Goal: Task Accomplishment & Management: Complete application form

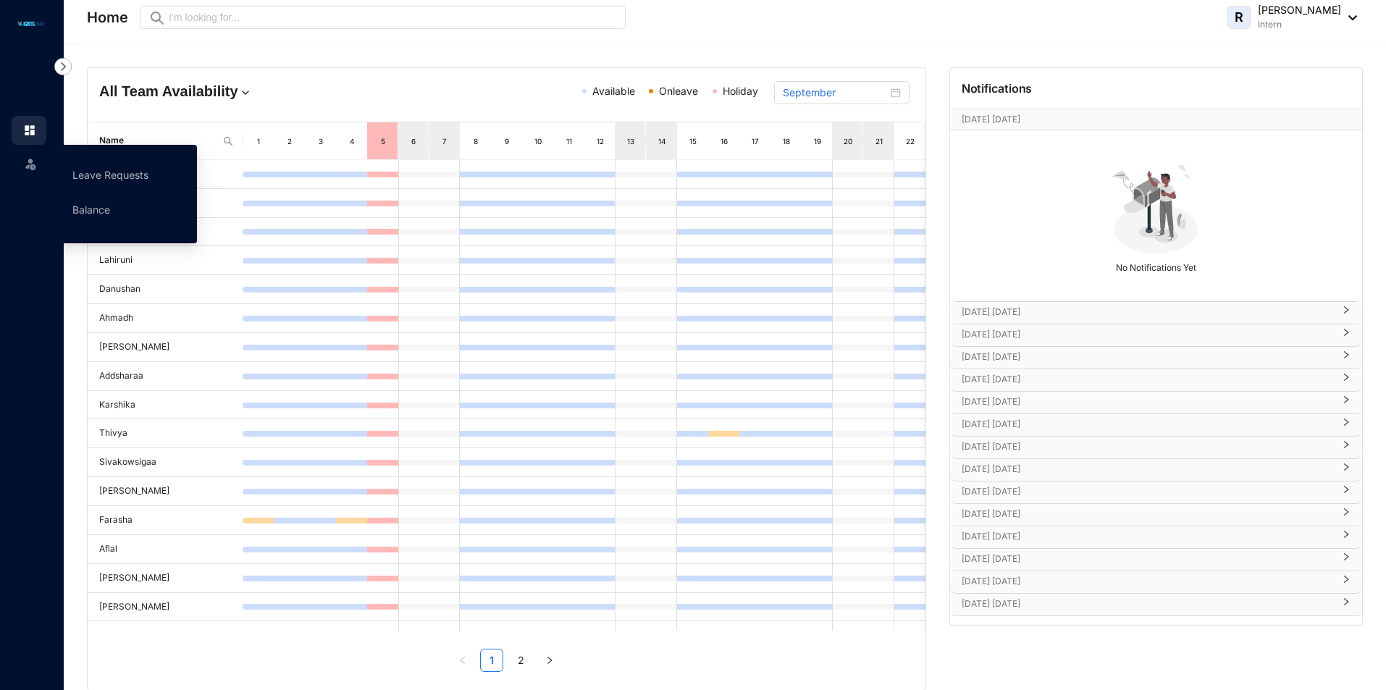
click at [33, 165] on img at bounding box center [30, 163] width 14 height 14
click at [87, 175] on link "Leave Requests" at bounding box center [110, 175] width 76 height 12
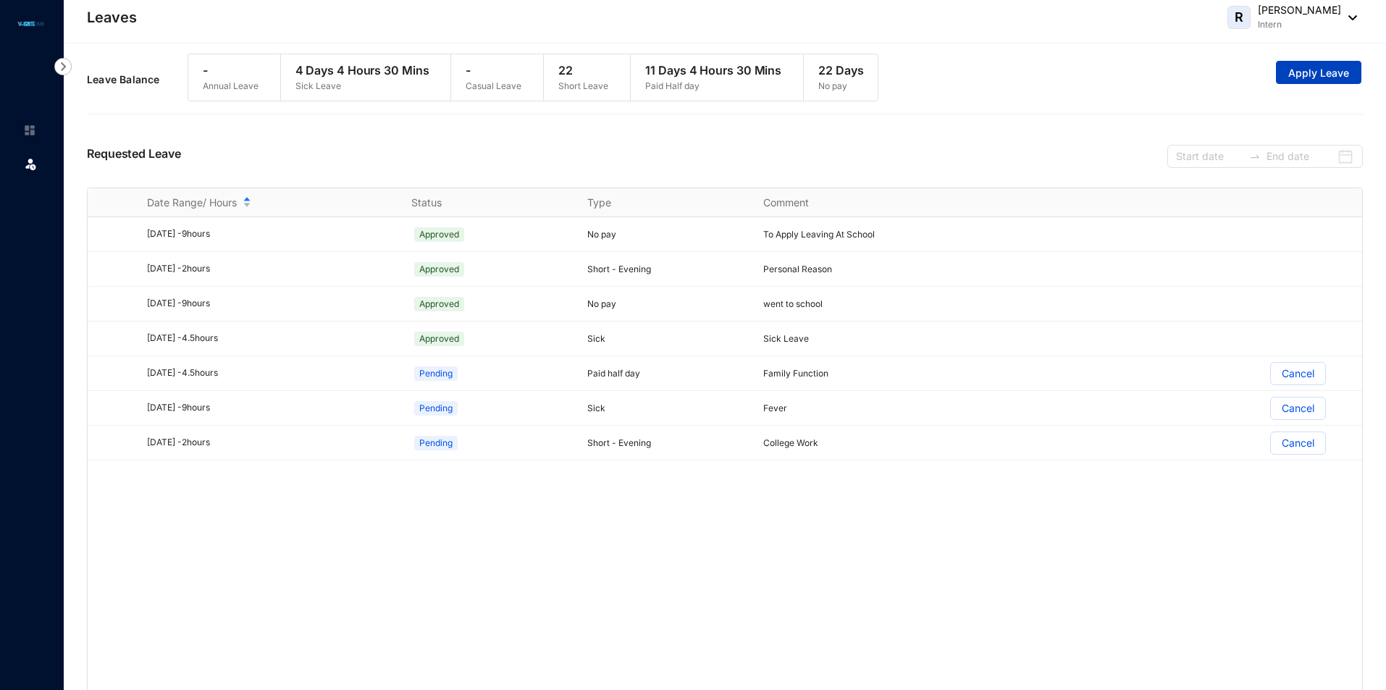
click at [1321, 70] on span "Apply Leave" at bounding box center [1319, 73] width 61 height 14
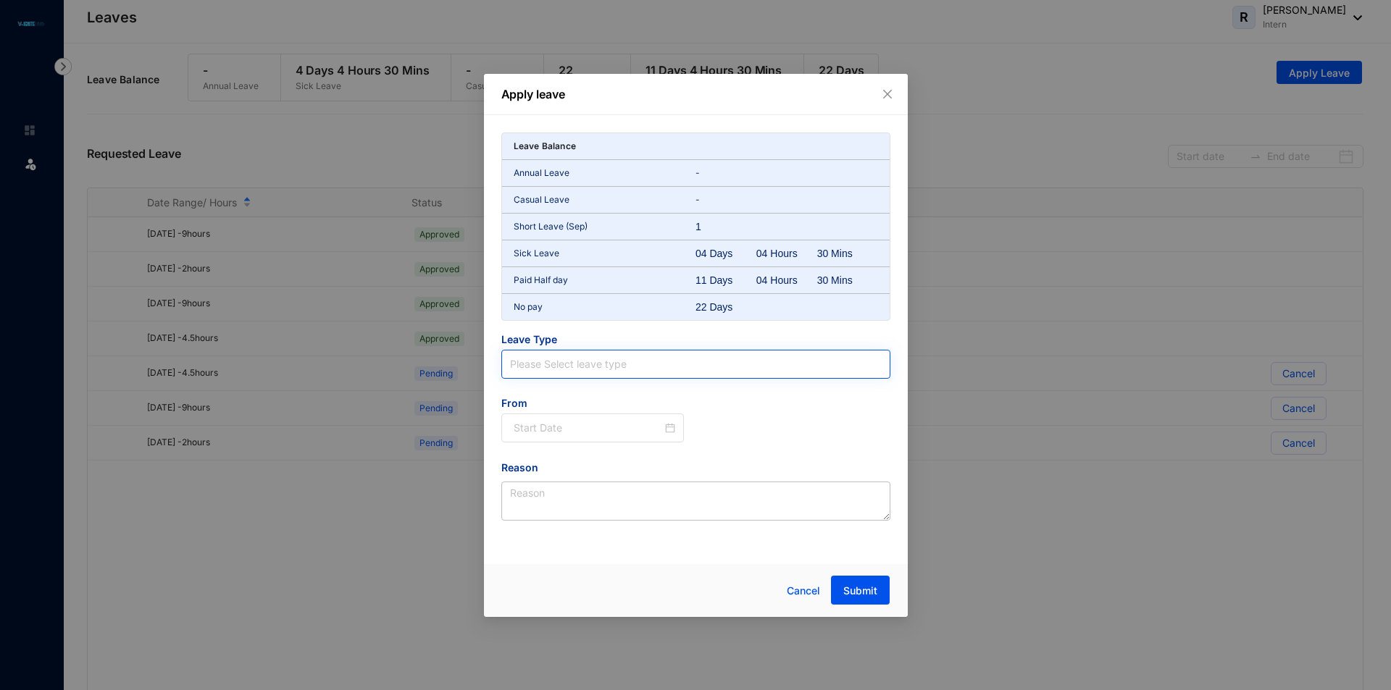
click at [573, 362] on input "search" at bounding box center [696, 365] width 372 height 28
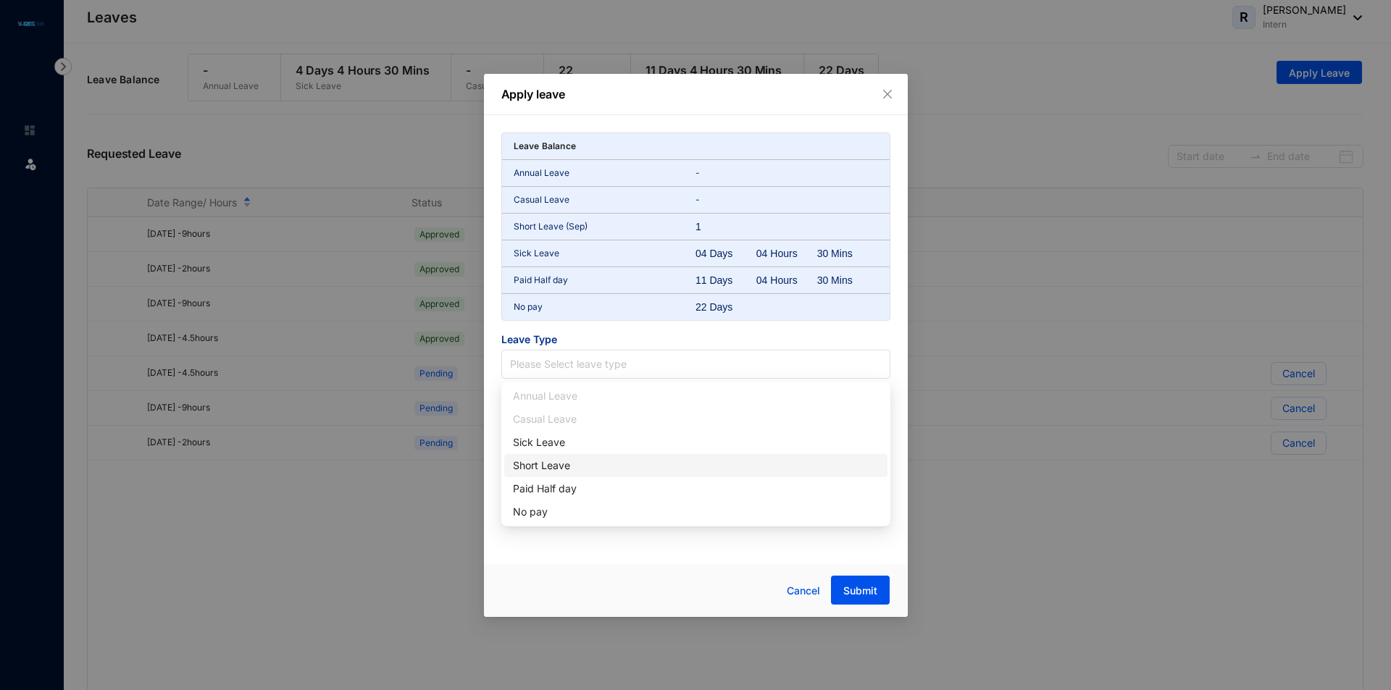
click at [553, 461] on div "Short Leave" at bounding box center [696, 466] width 366 height 16
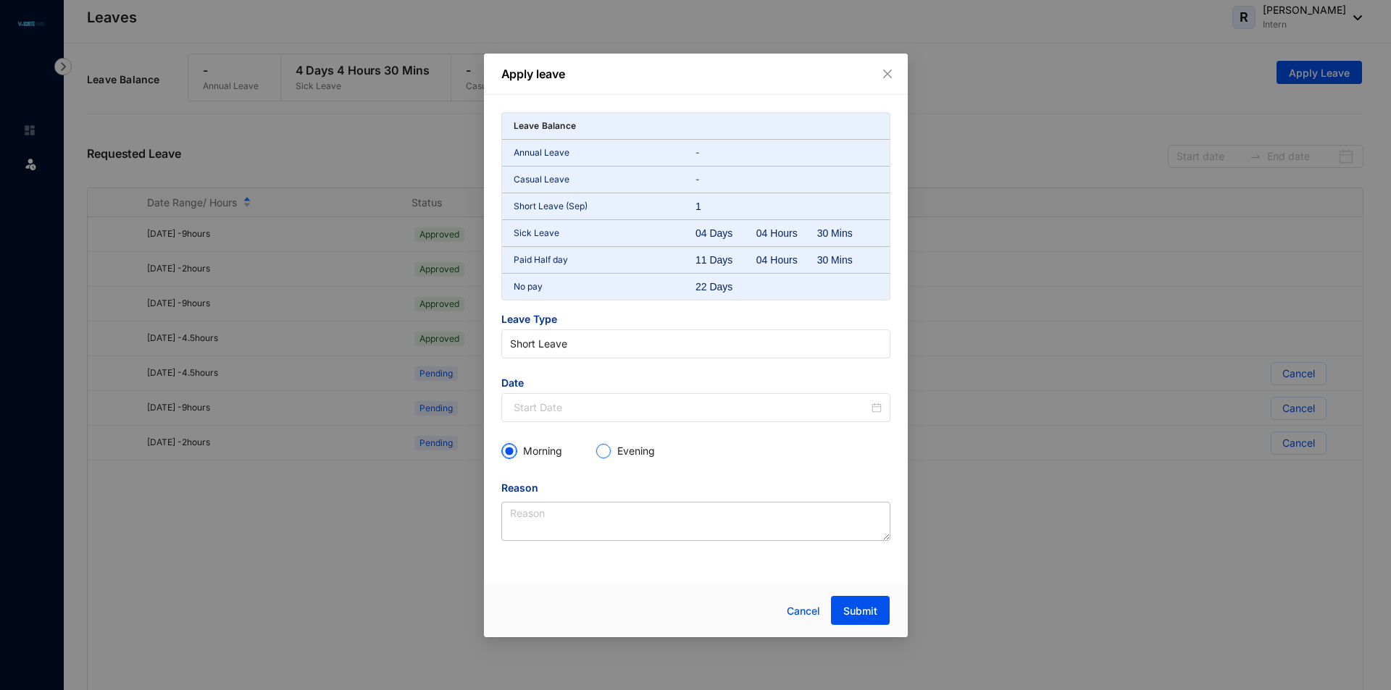
click at [611, 449] on input "Evening" at bounding box center [603, 451] width 14 height 14
radio input "true"
radio input "false"
click at [584, 527] on textarea "Reason" at bounding box center [695, 521] width 389 height 39
type textarea "p"
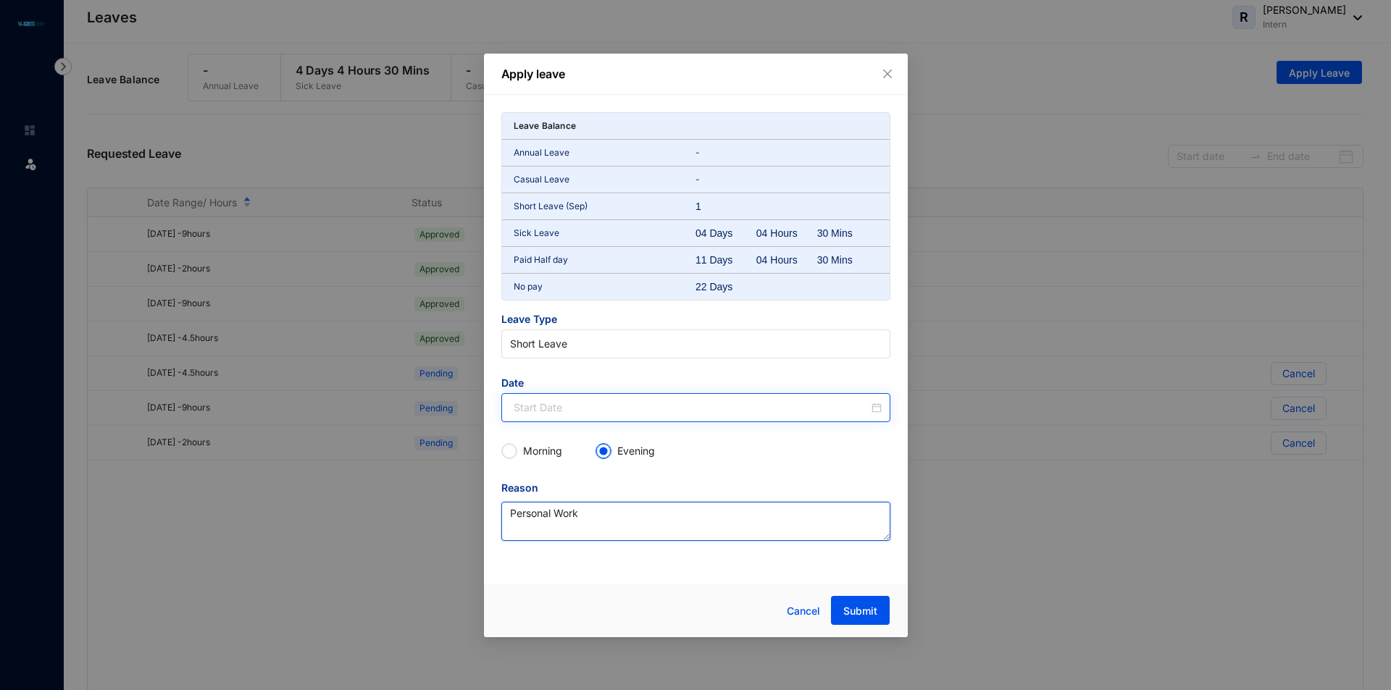
click at [879, 406] on div at bounding box center [698, 408] width 368 height 16
type textarea "Personal Work"
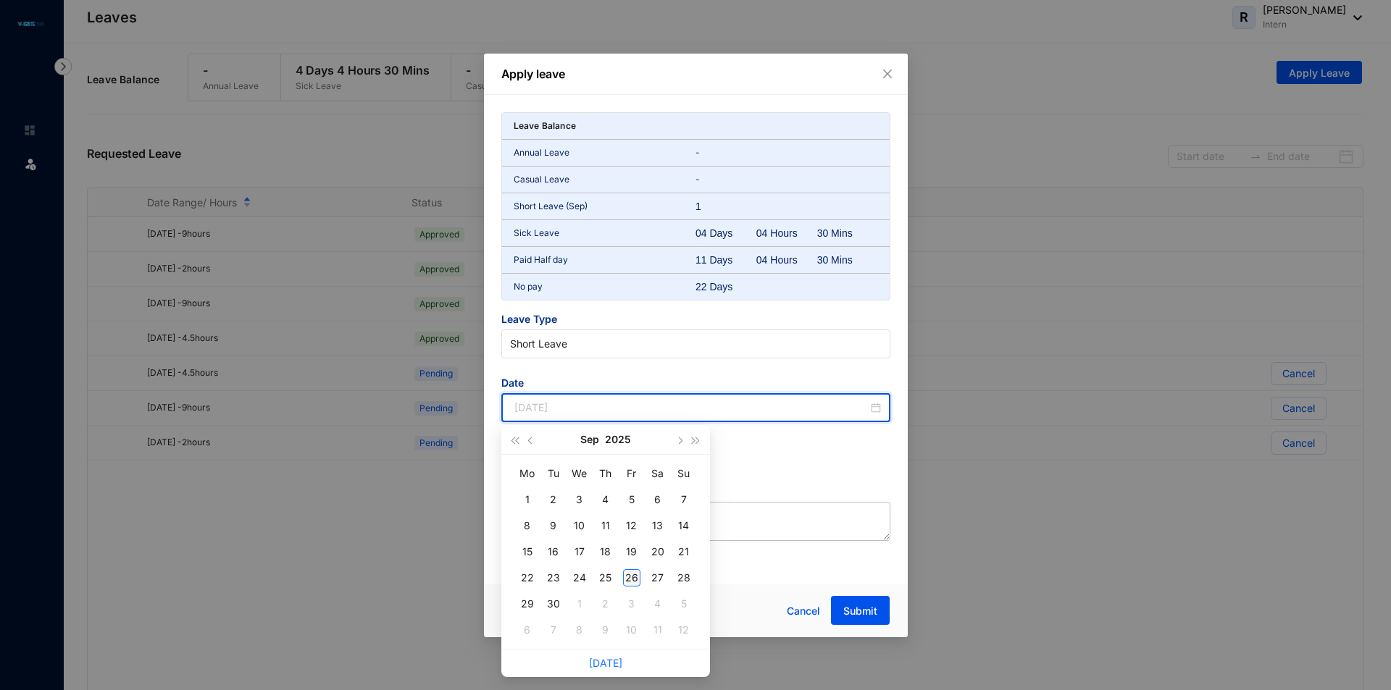
type input "[DATE]"
click at [625, 580] on div "26" at bounding box center [631, 577] width 17 height 17
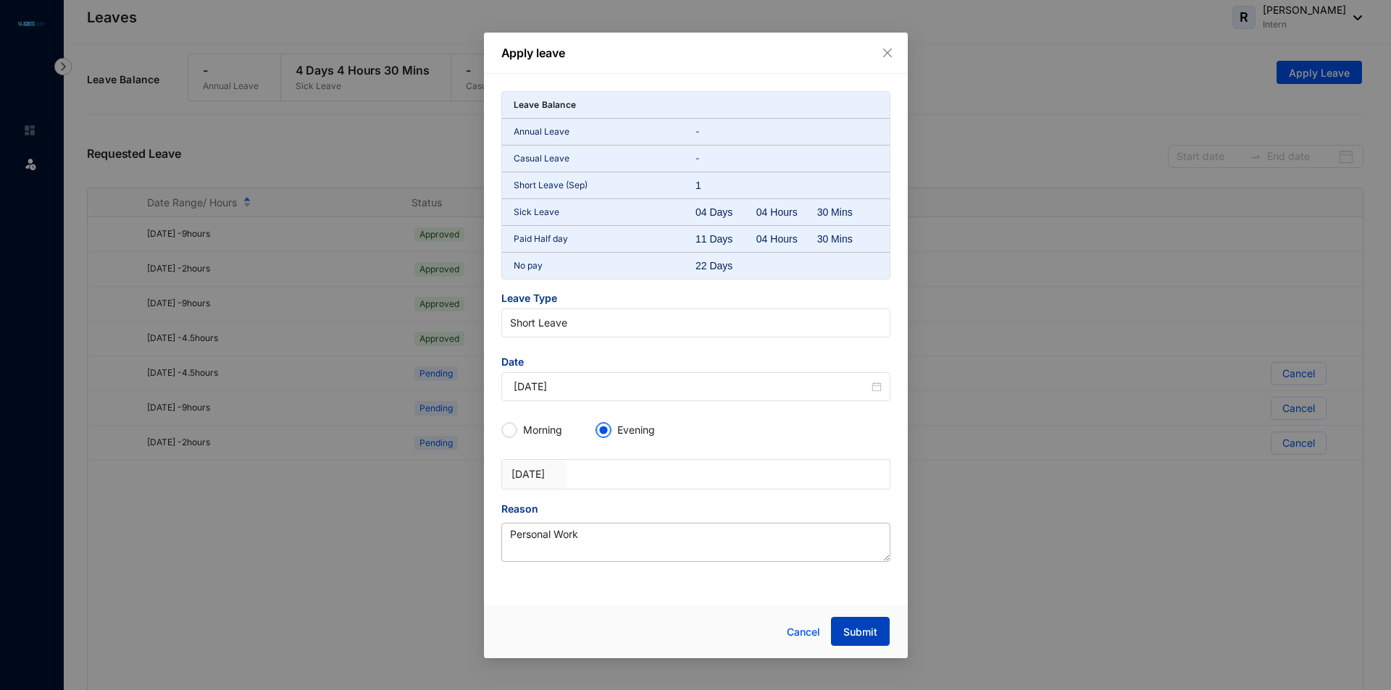
click at [837, 634] on button "Submit" at bounding box center [860, 631] width 59 height 29
